Goal: Communication & Community: Answer question/provide support

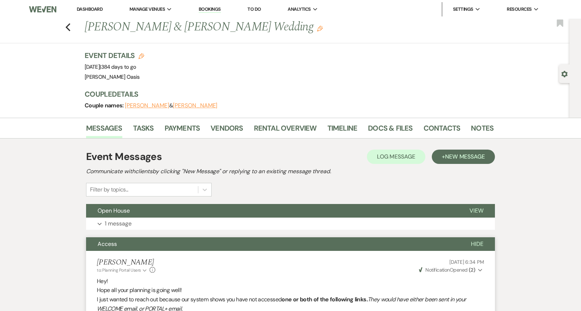
click at [82, 9] on link "Dashboard" at bounding box center [90, 9] width 26 height 6
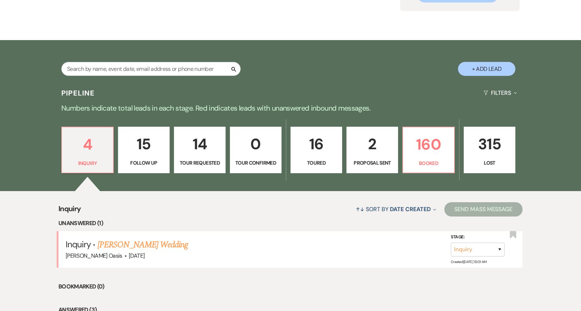
scroll to position [91, 0]
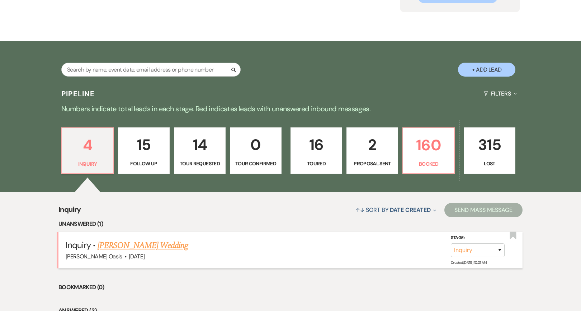
click at [165, 248] on link "[PERSON_NAME] Wedding" at bounding box center [142, 245] width 91 height 13
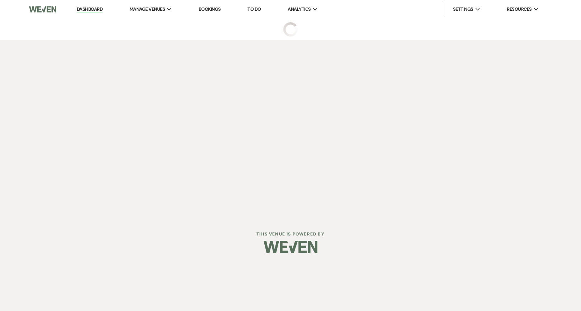
select select "5"
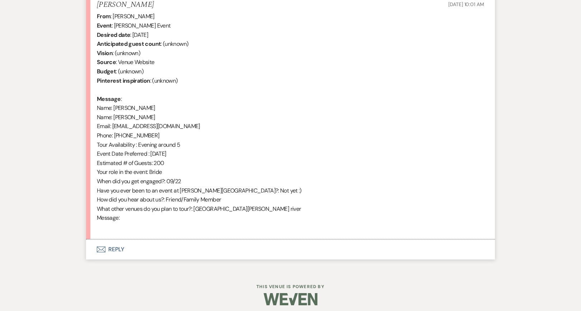
scroll to position [287, 0]
click at [139, 250] on button "Envelope Reply" at bounding box center [290, 250] width 409 height 20
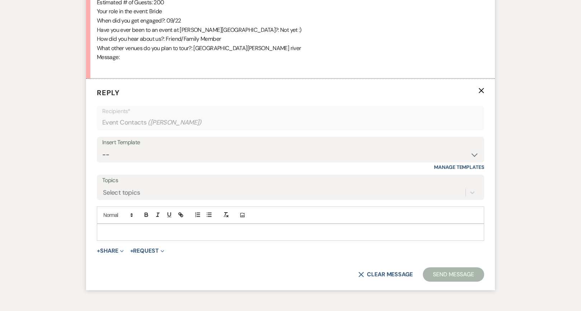
scroll to position [472, 0]
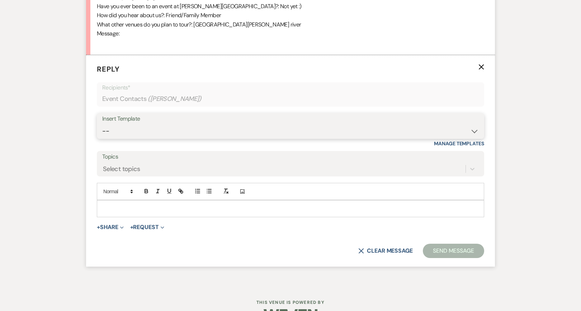
select select "2583"
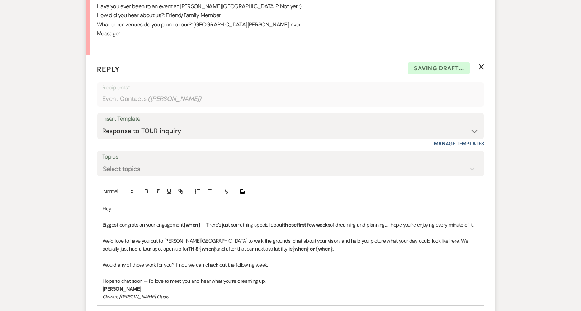
click at [152, 205] on p "Hey!" at bounding box center [290, 209] width 376 height 8
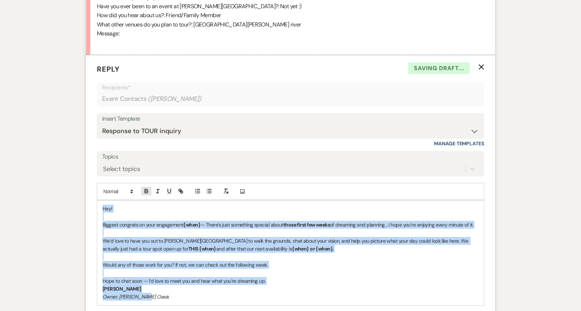
click at [146, 188] on icon "button" at bounding box center [146, 191] width 6 height 6
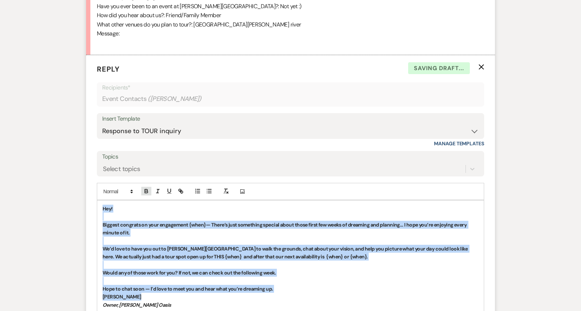
click at [146, 188] on icon "button" at bounding box center [146, 191] width 6 height 6
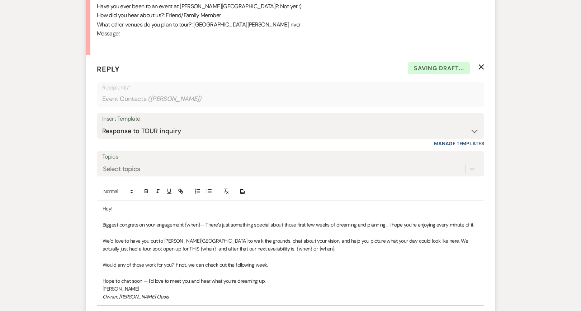
click at [146, 221] on p "Biggest congrats on your engagement {when}— There’s just something special abou…" at bounding box center [290, 225] width 376 height 8
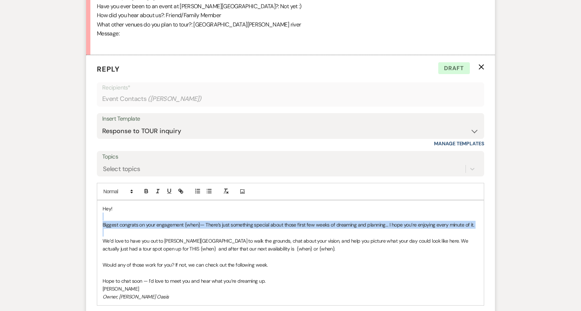
drag, startPoint x: 102, startPoint y: 232, endPoint x: 102, endPoint y: 214, distance: 17.9
click at [102, 214] on div "Hey! Biggest congrats on your engagement {when}— There’s just something special…" at bounding box center [290, 253] width 386 height 105
